Goal: Go to known website: Access a specific website the user already knows

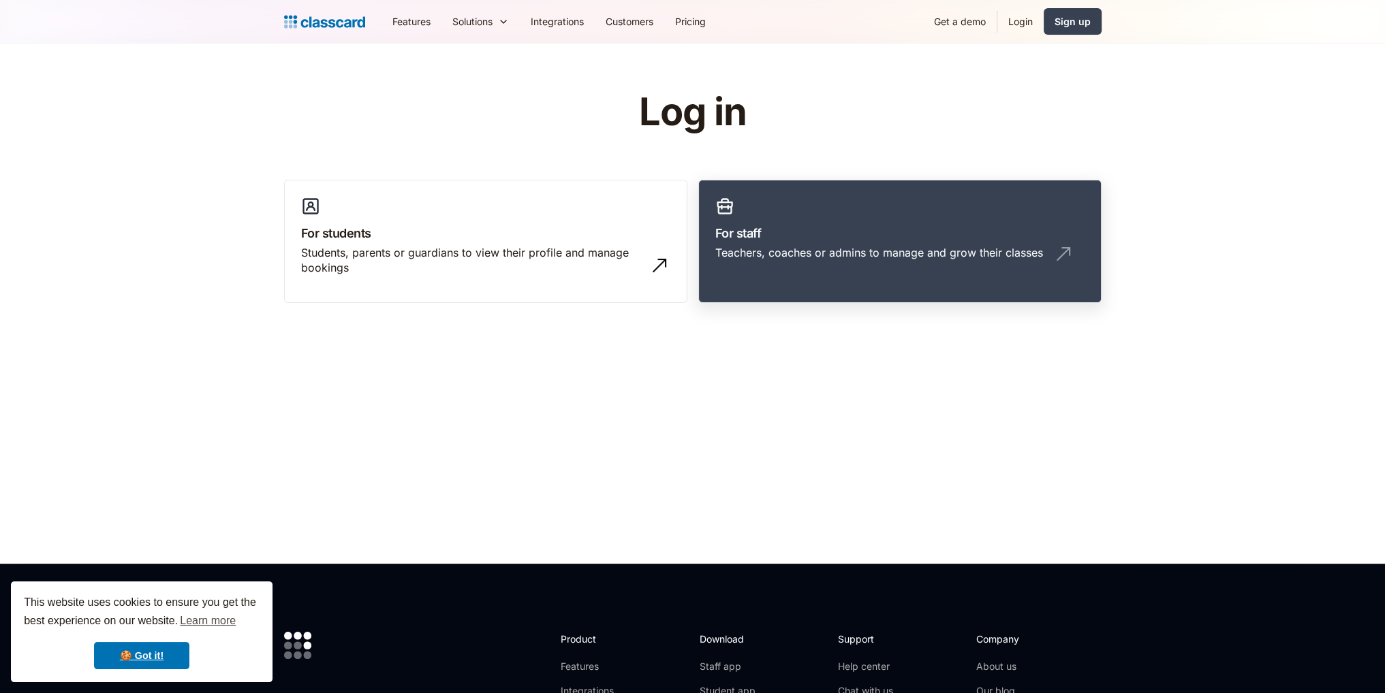
click at [821, 237] on h3 "For staff" at bounding box center [899, 233] width 369 height 18
click at [836, 257] on div "Teachers, coaches or admins to manage and grow their classes" at bounding box center [879, 252] width 328 height 15
click at [862, 247] on div "Teachers, coaches or admins to manage and grow their classes" at bounding box center [879, 252] width 328 height 15
click at [791, 244] on link "For staff Teachers, coaches or admins to manage and grow their classes" at bounding box center [899, 242] width 403 height 124
